Goal: Task Accomplishment & Management: Manage account settings

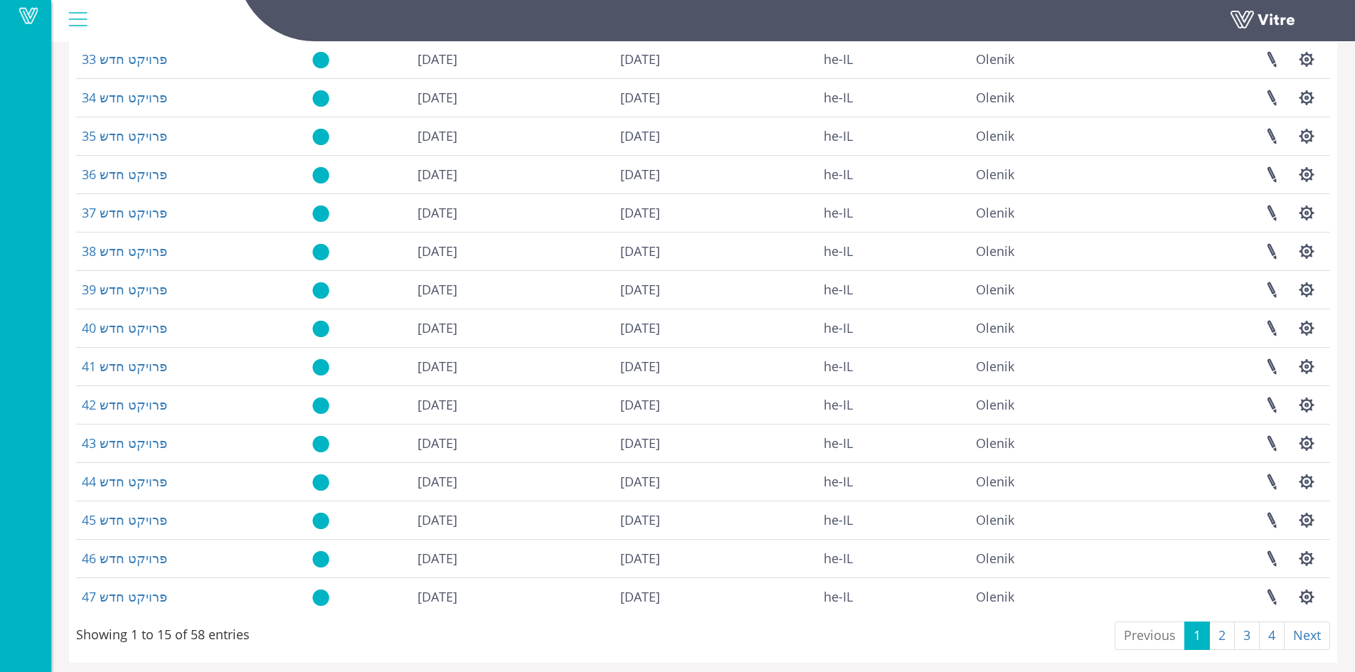
scroll to position [146, 0]
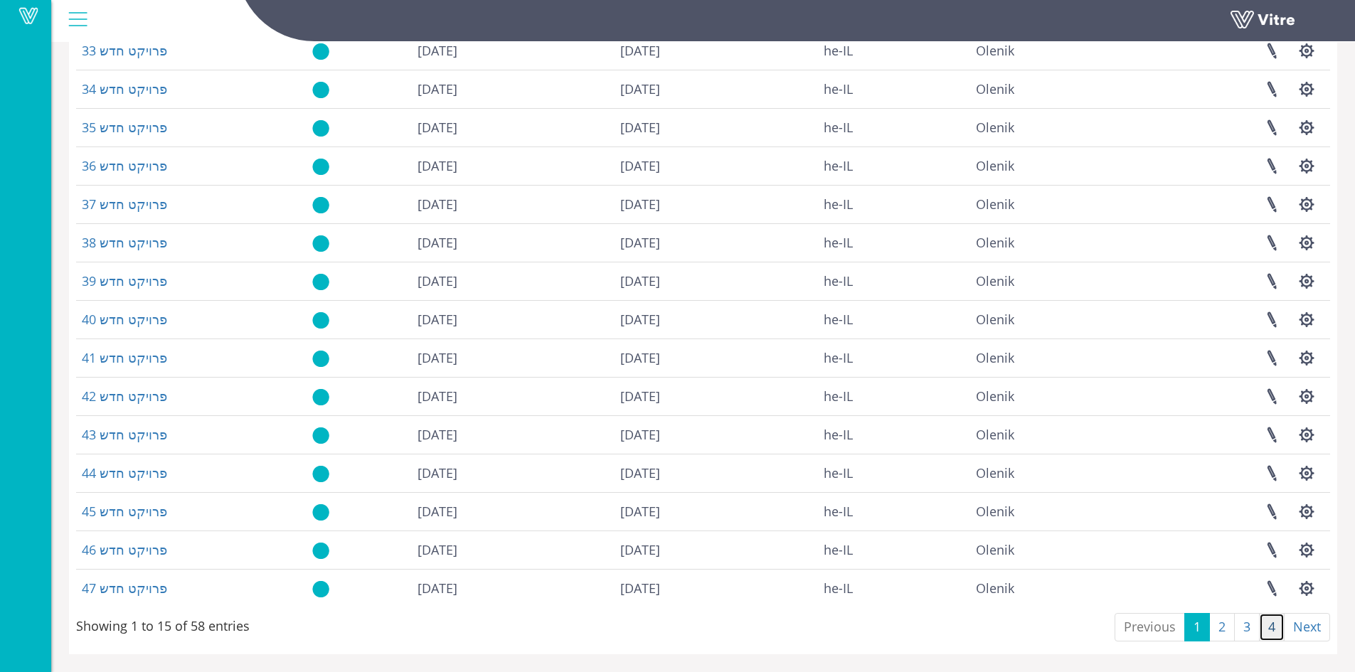
click at [1268, 622] on link "4" at bounding box center [1272, 627] width 26 height 28
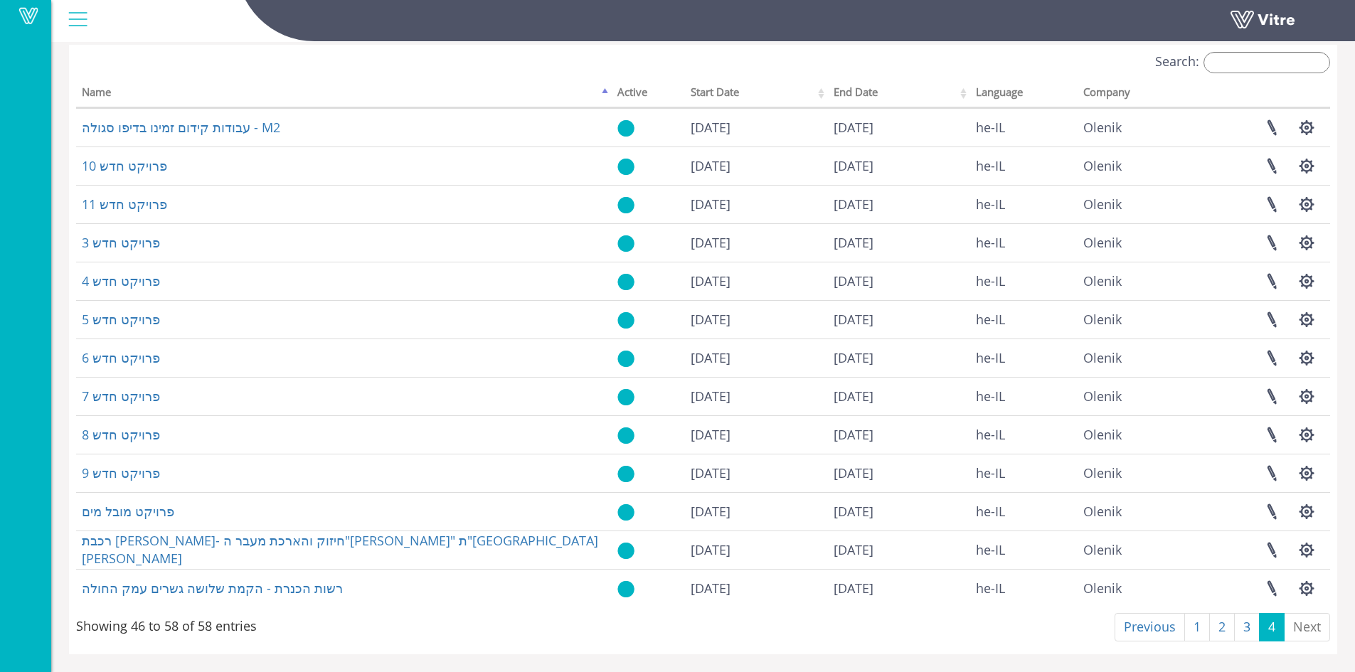
scroll to position [69, 0]
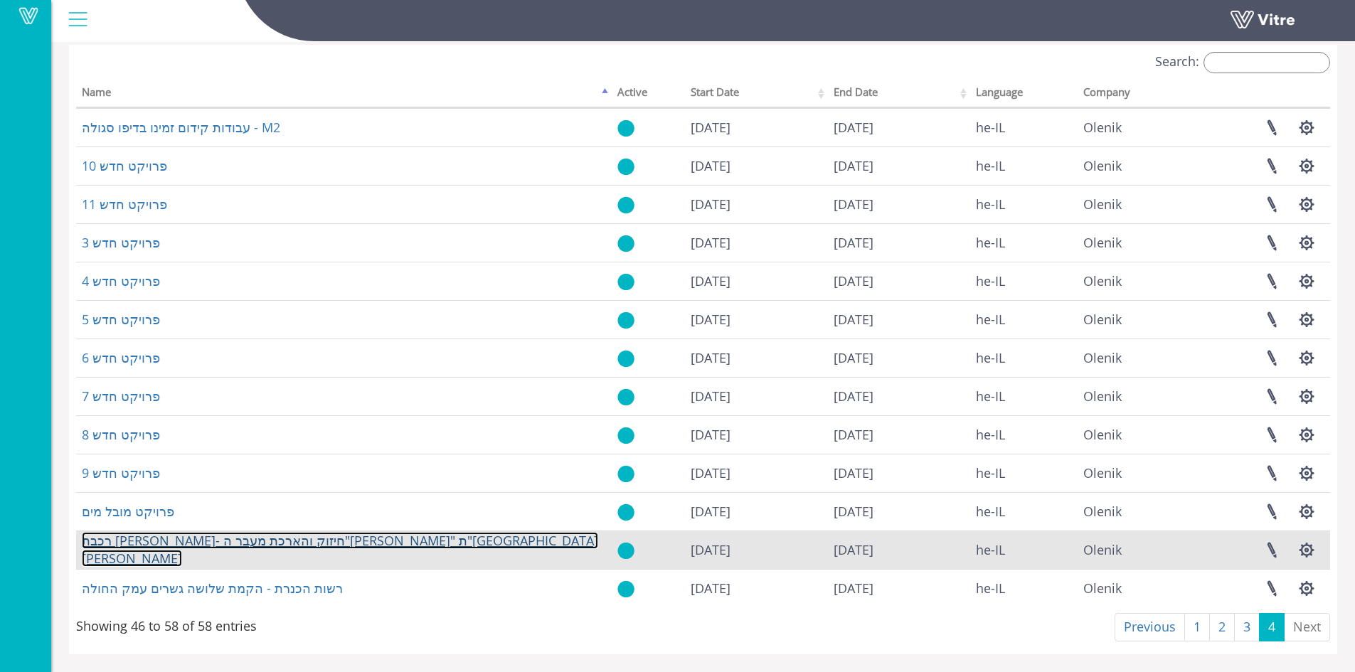
click at [310, 556] on link "רכבת [PERSON_NAME]- חיזוק והארכת מעבר ה"[PERSON_NAME]" ת"[GEOGRAPHIC_DATA][PERS…" at bounding box center [340, 550] width 516 height 36
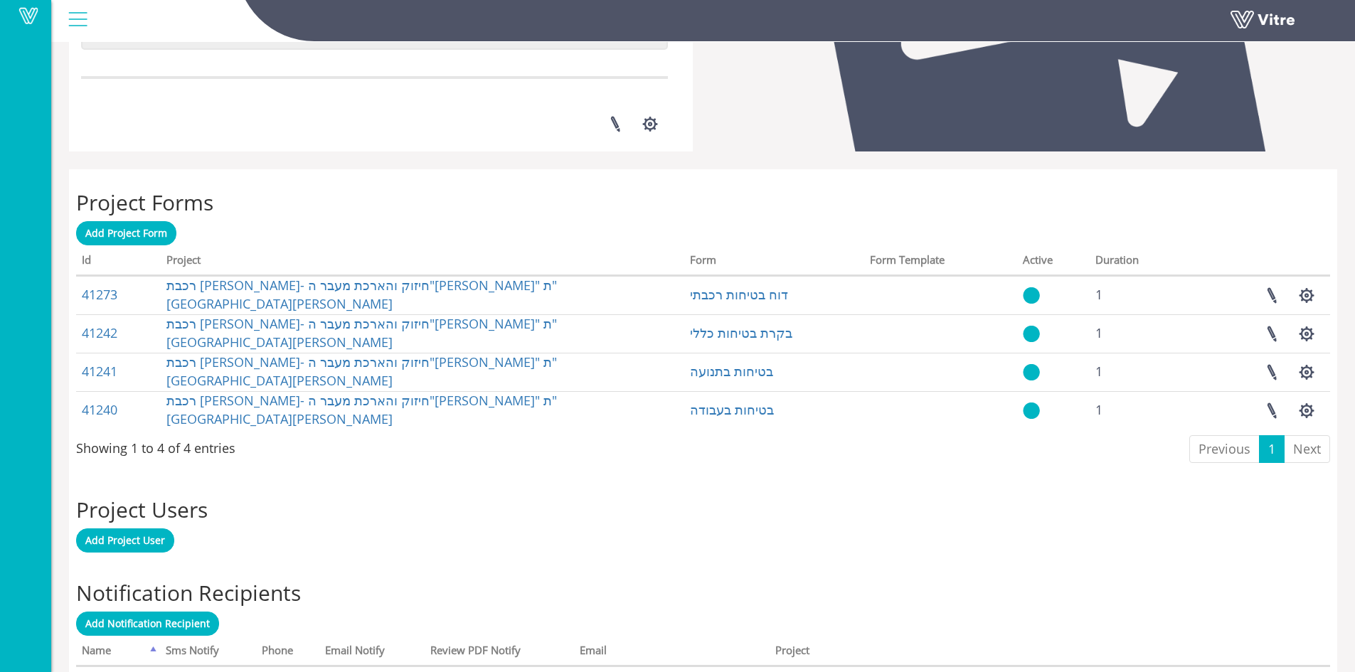
scroll to position [569, 0]
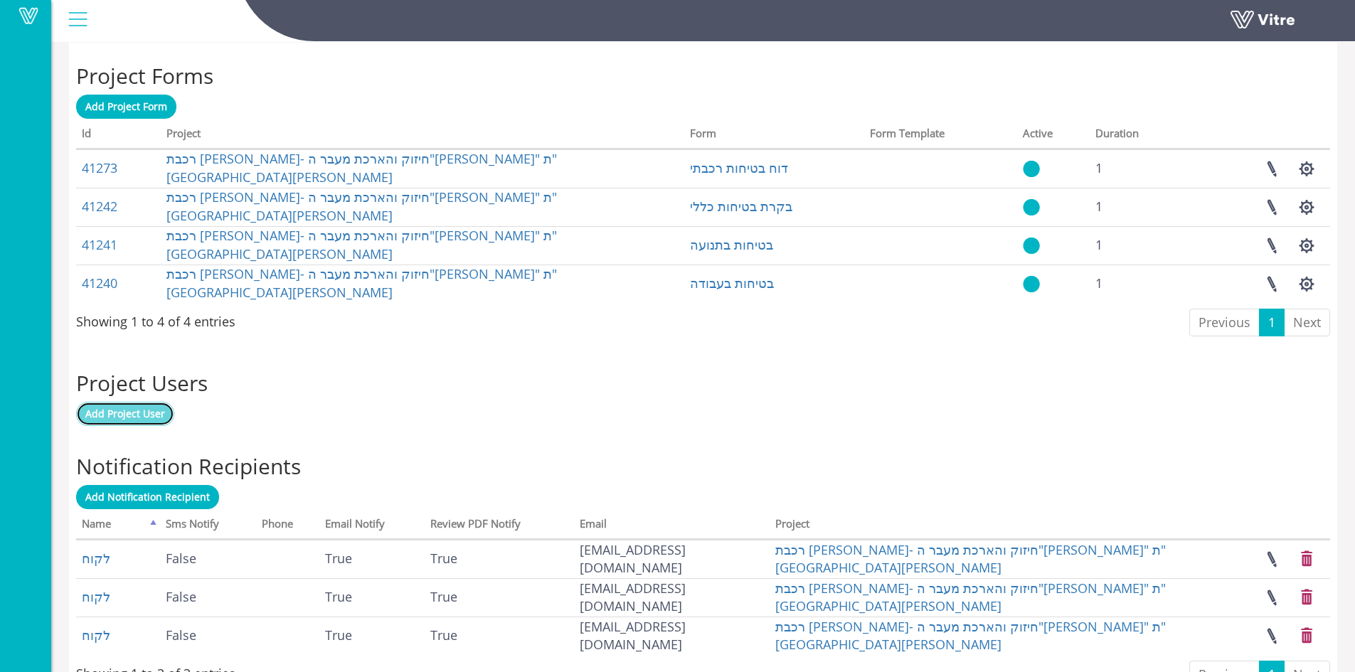
click at [122, 415] on span "Add Project User" at bounding box center [125, 414] width 80 height 14
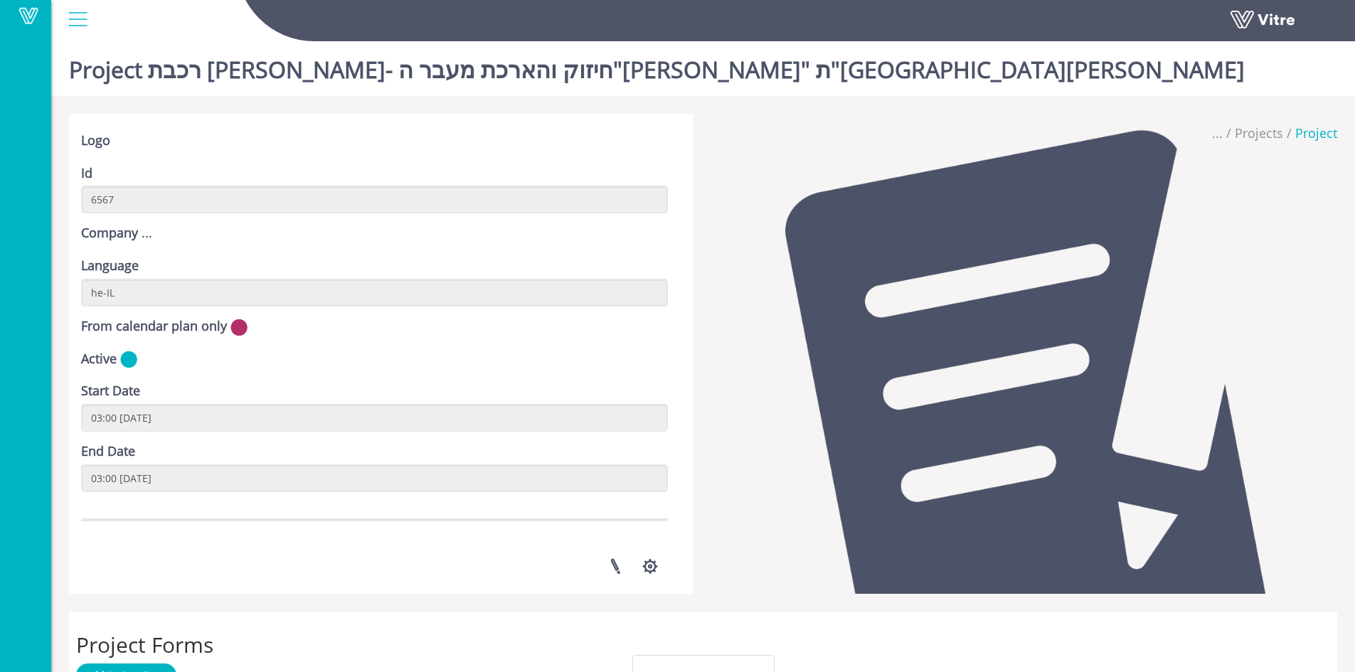
scroll to position [287, 0]
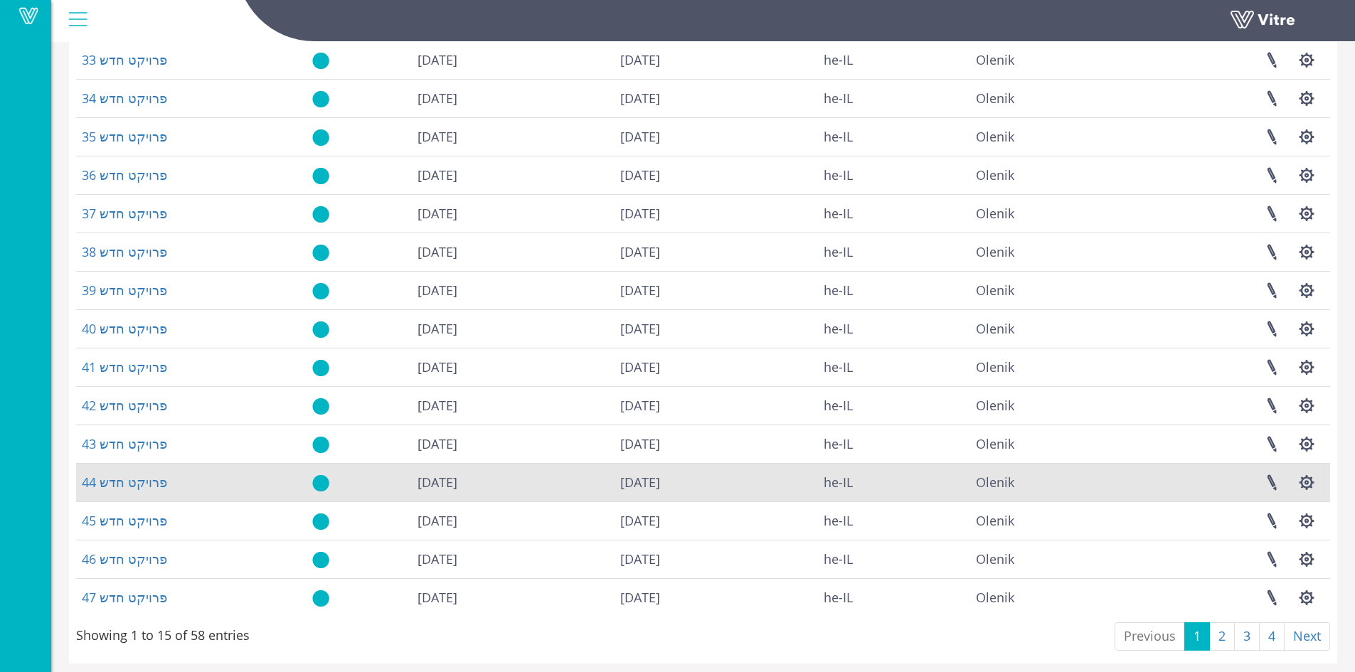
scroll to position [146, 0]
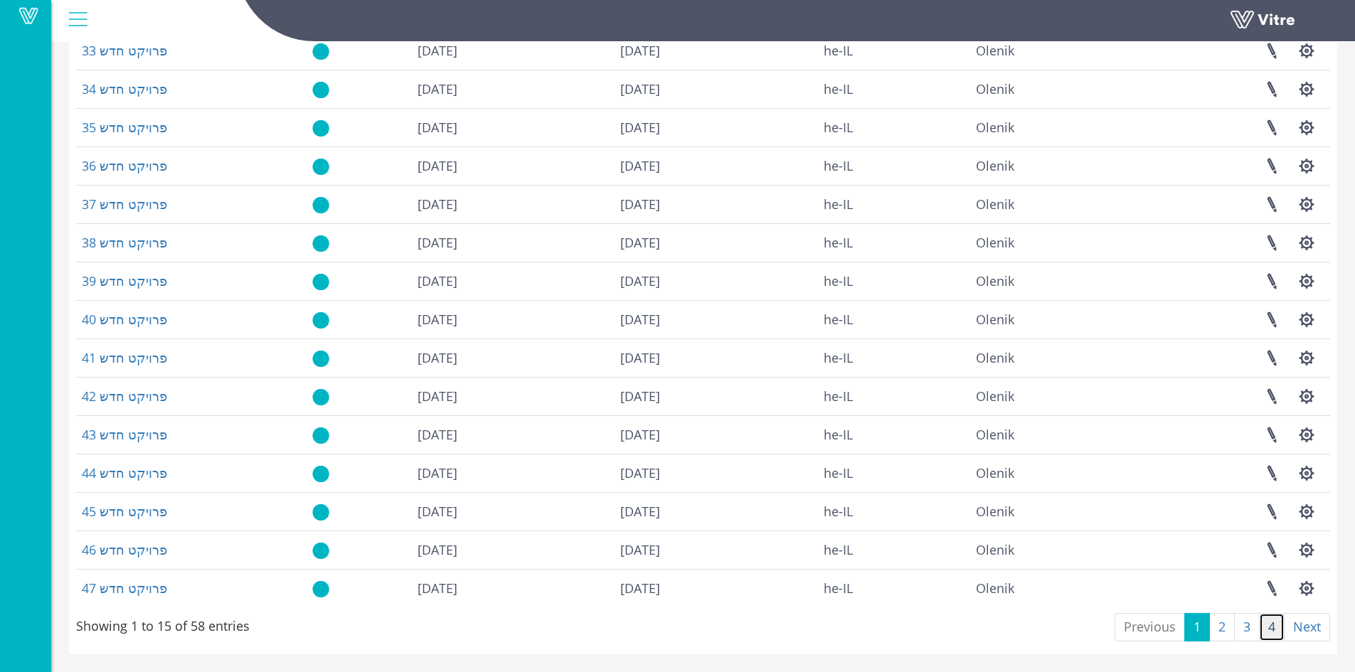
click at [1268, 627] on link "4" at bounding box center [1272, 627] width 26 height 28
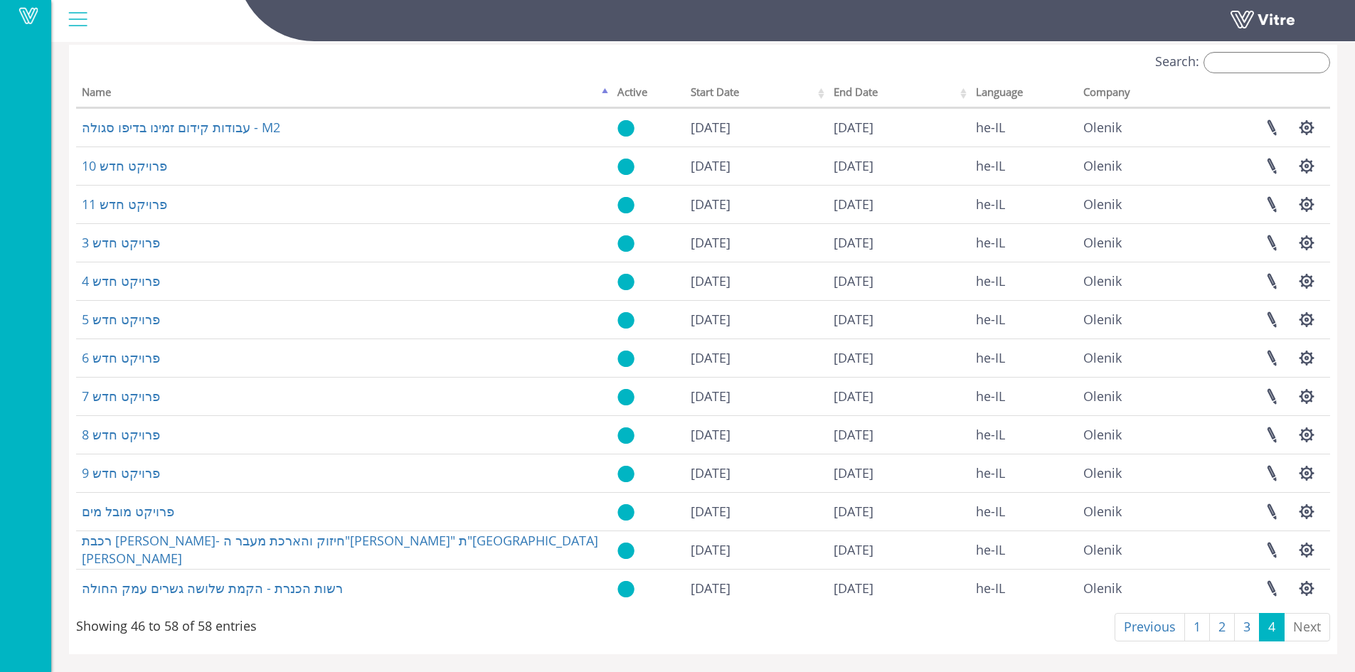
scroll to position [69, 0]
click at [1307, 630] on link "Next" at bounding box center [1307, 627] width 46 height 28
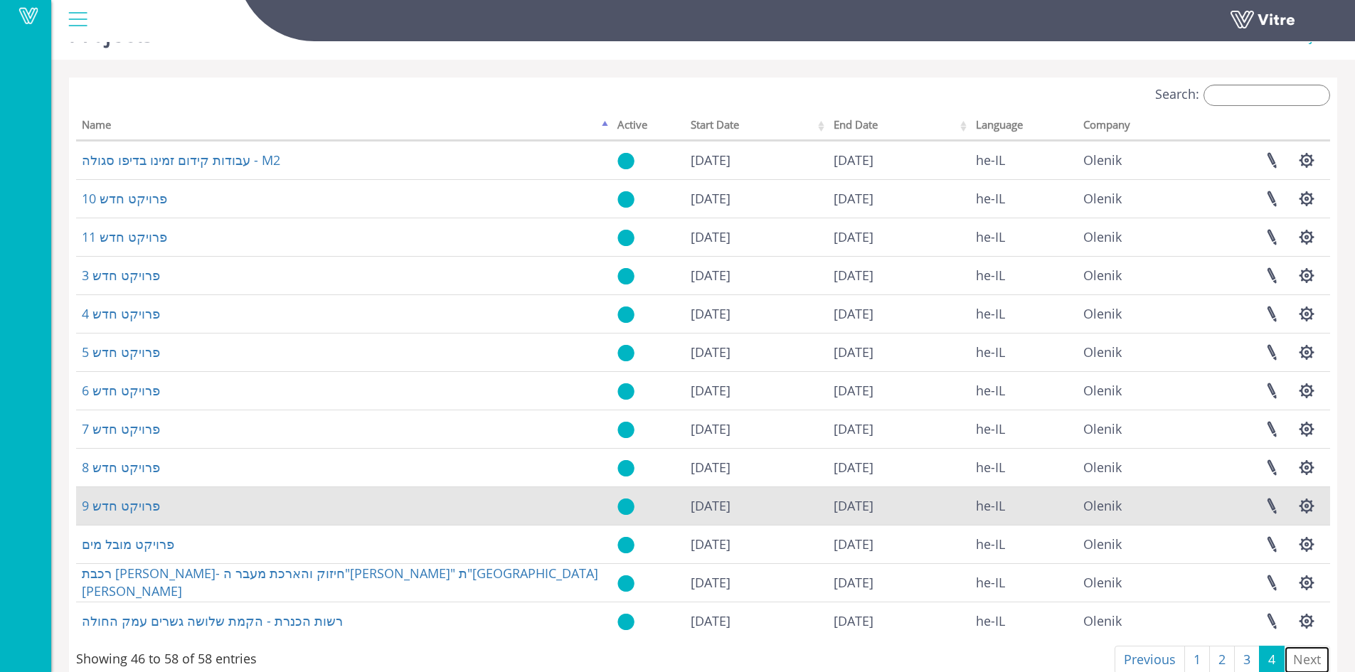
scroll to position [33, 0]
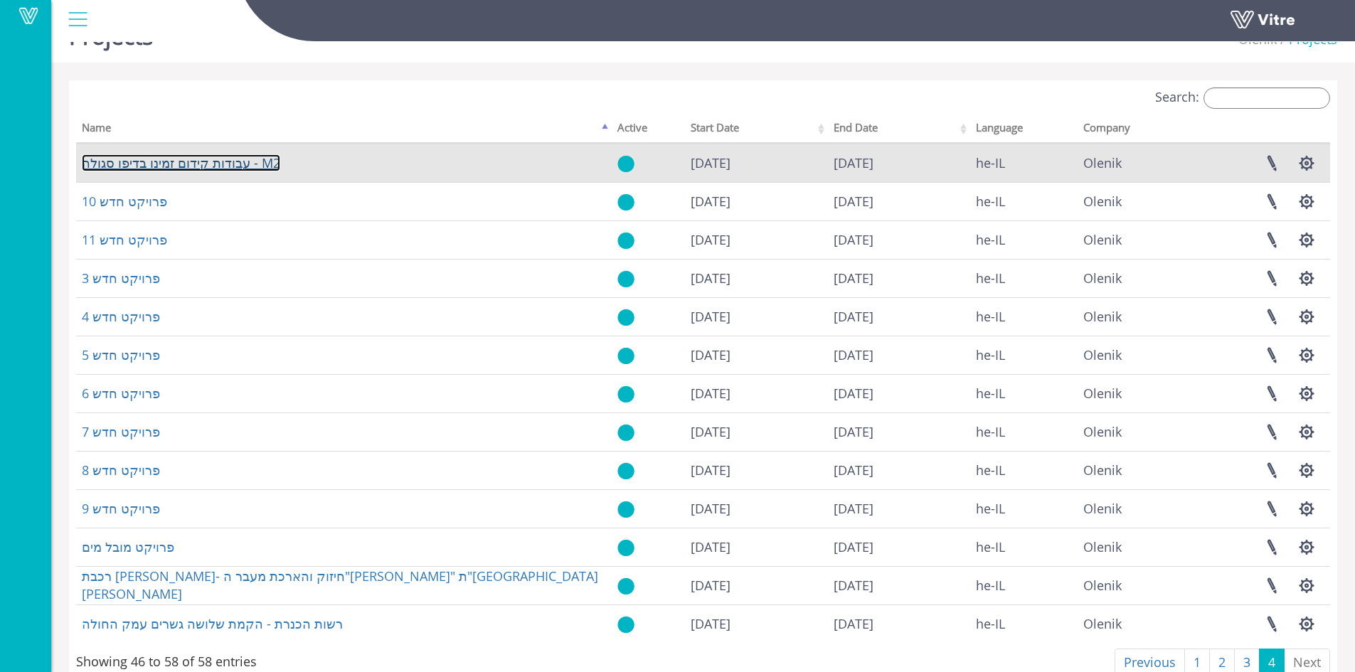
click at [184, 169] on link "עבודות קידום זמינו בדיפו סגולה - M2" at bounding box center [181, 162] width 198 height 17
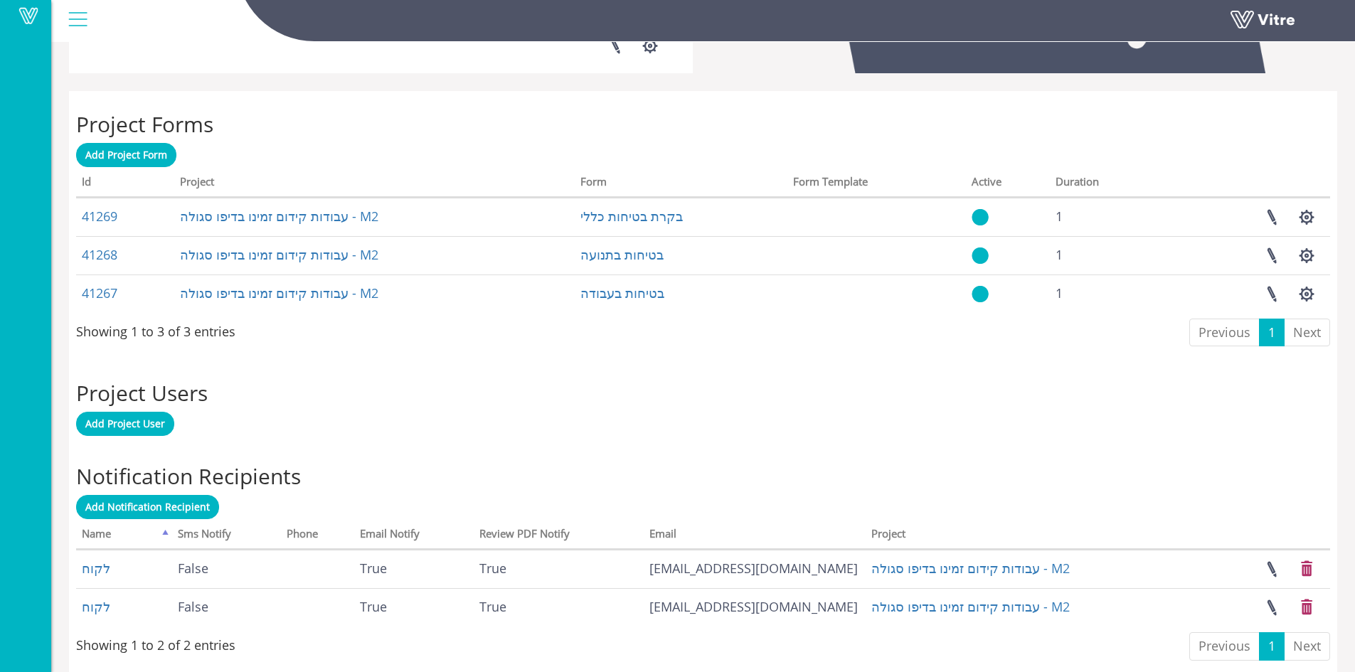
scroll to position [540, 0]
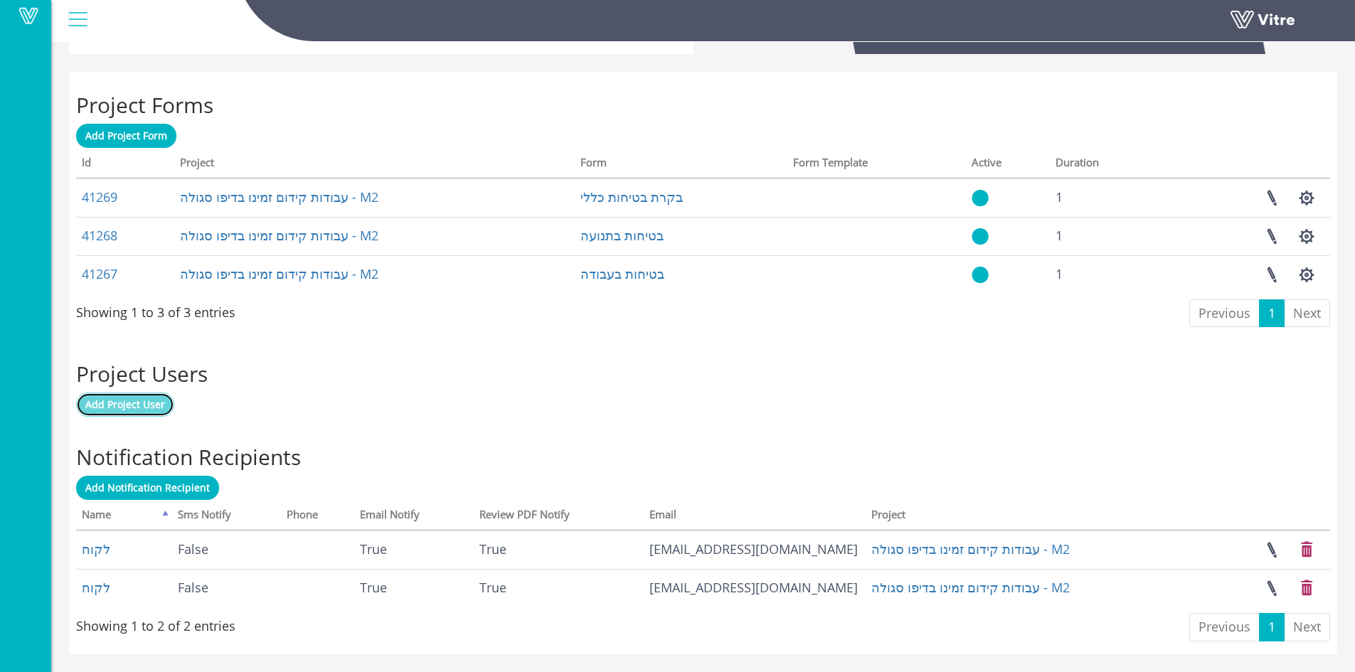
click at [129, 405] on span "Add Project User" at bounding box center [125, 405] width 80 height 14
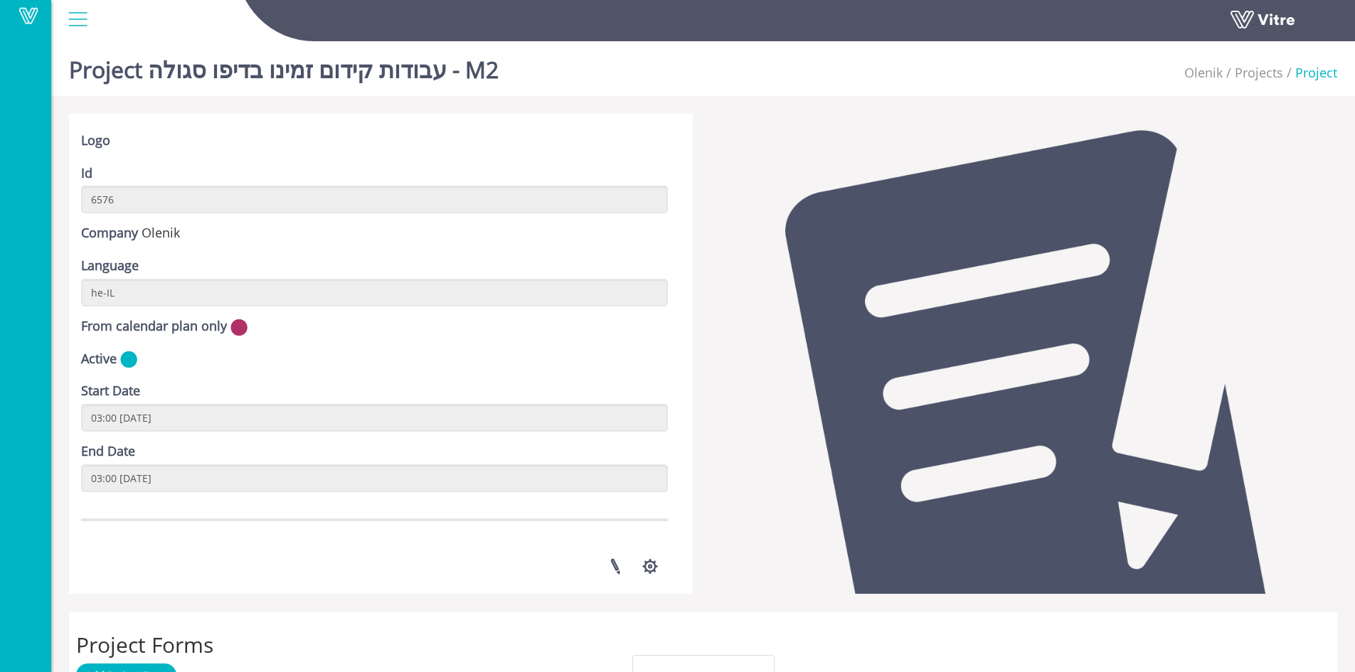
scroll to position [287, 0]
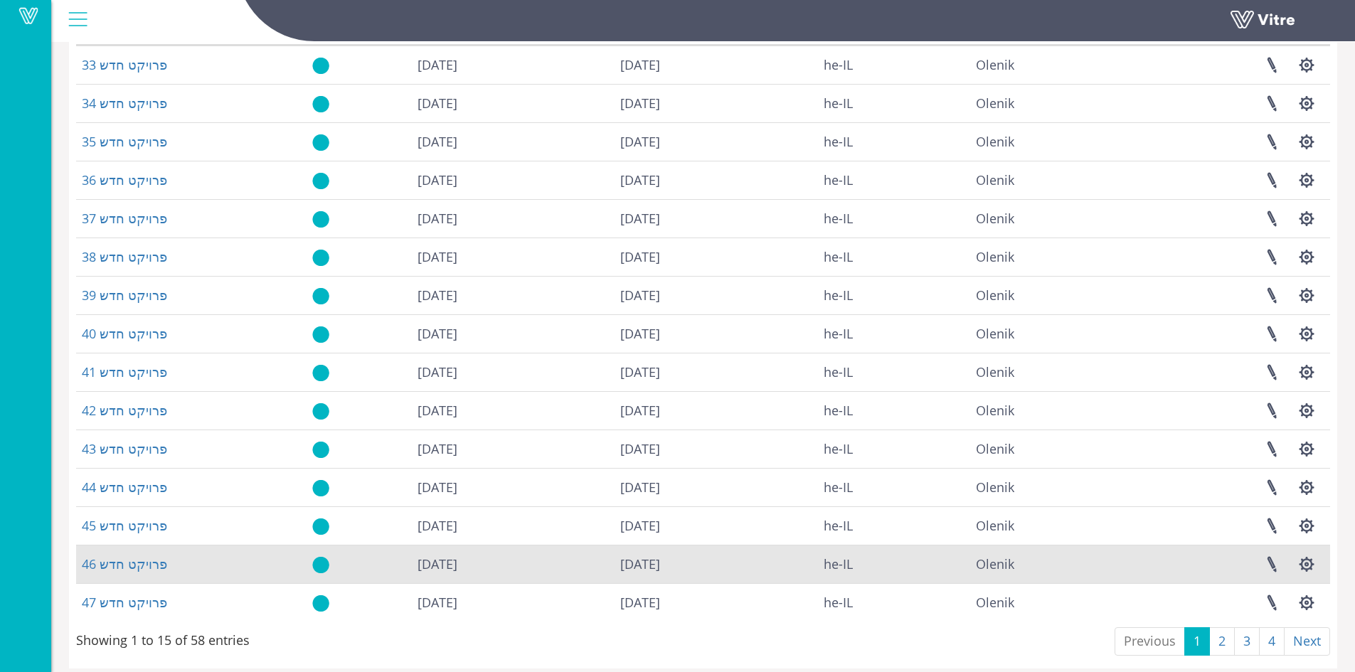
scroll to position [146, 0]
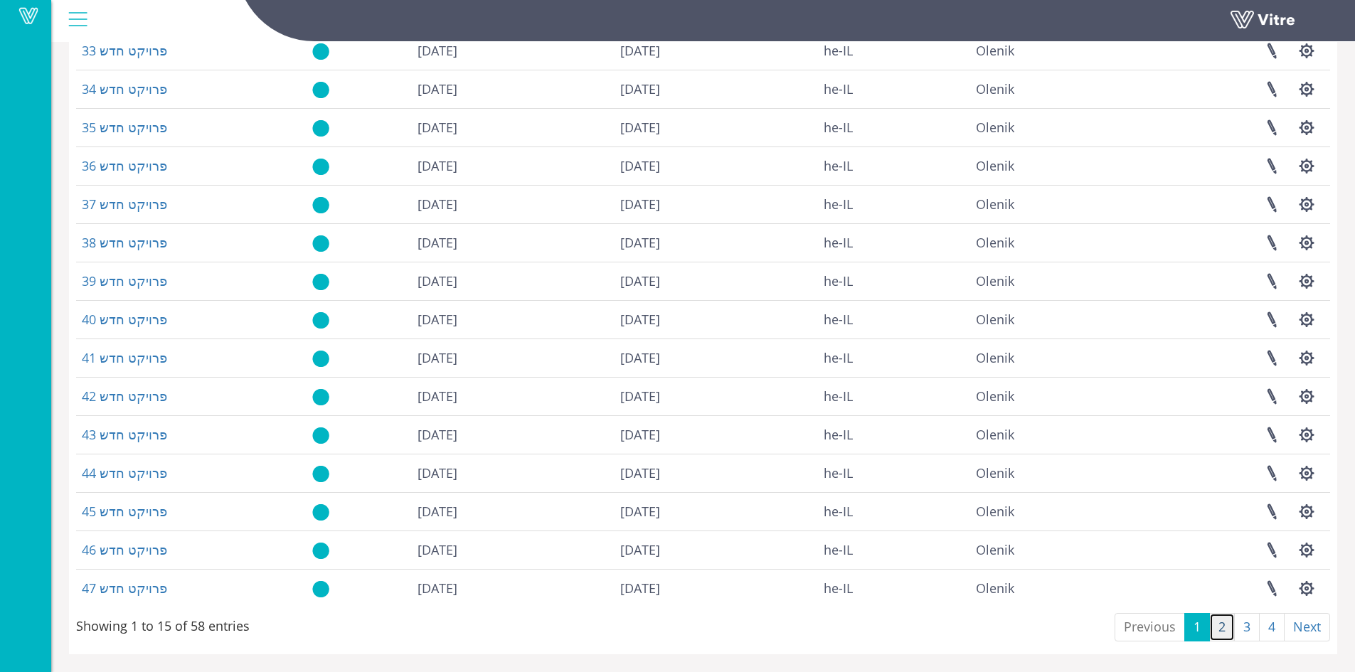
click at [1223, 623] on link "2" at bounding box center [1222, 627] width 26 height 28
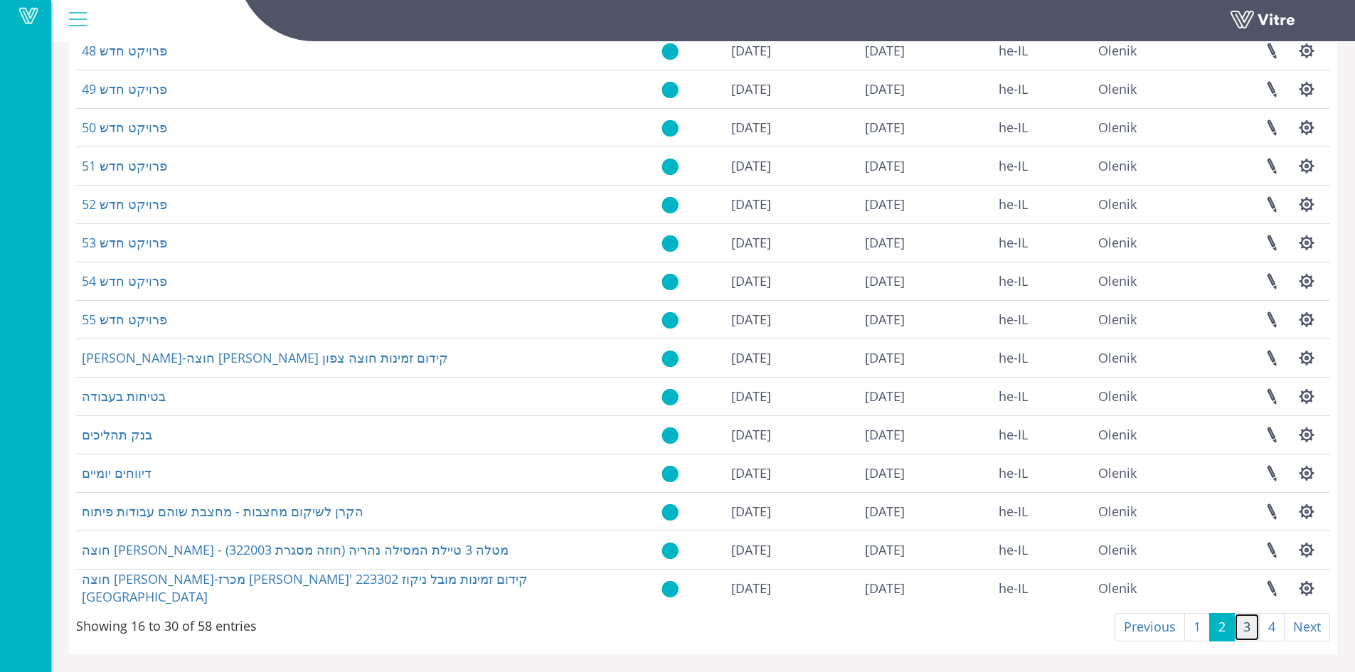
click at [1242, 624] on link "3" at bounding box center [1247, 627] width 26 height 28
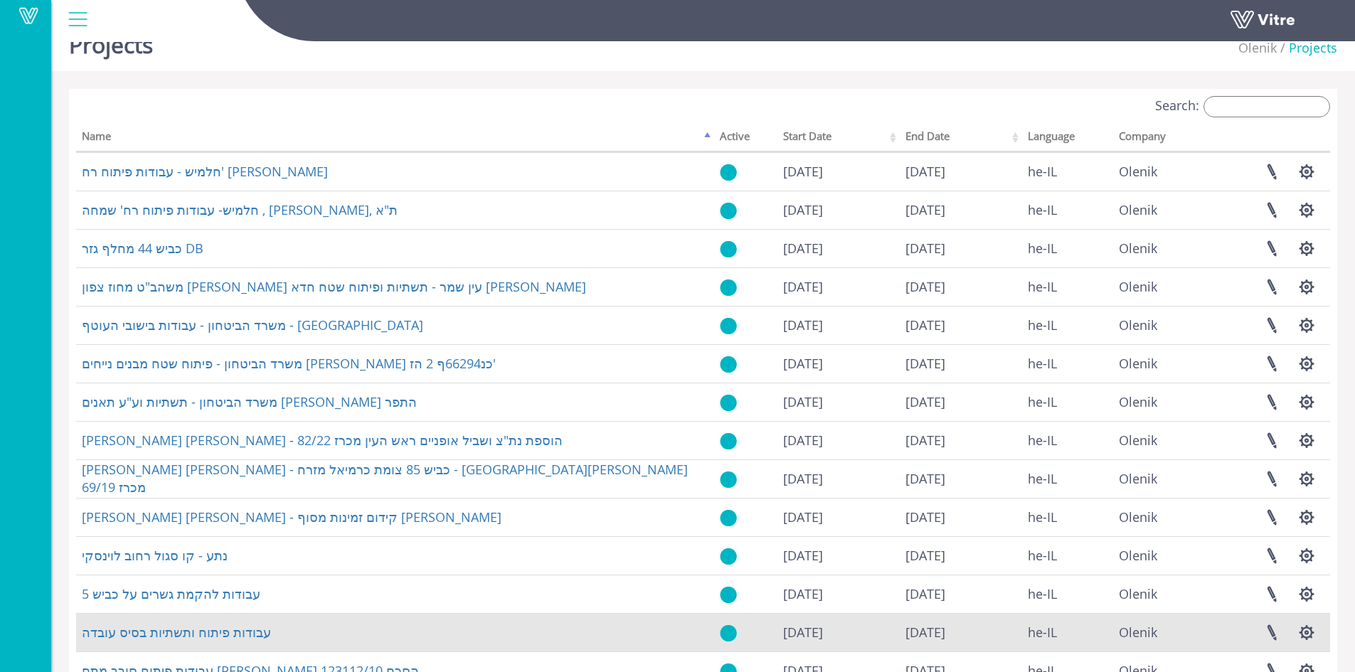
scroll to position [4, 0]
